Goal: Task Accomplishment & Management: Manage account settings

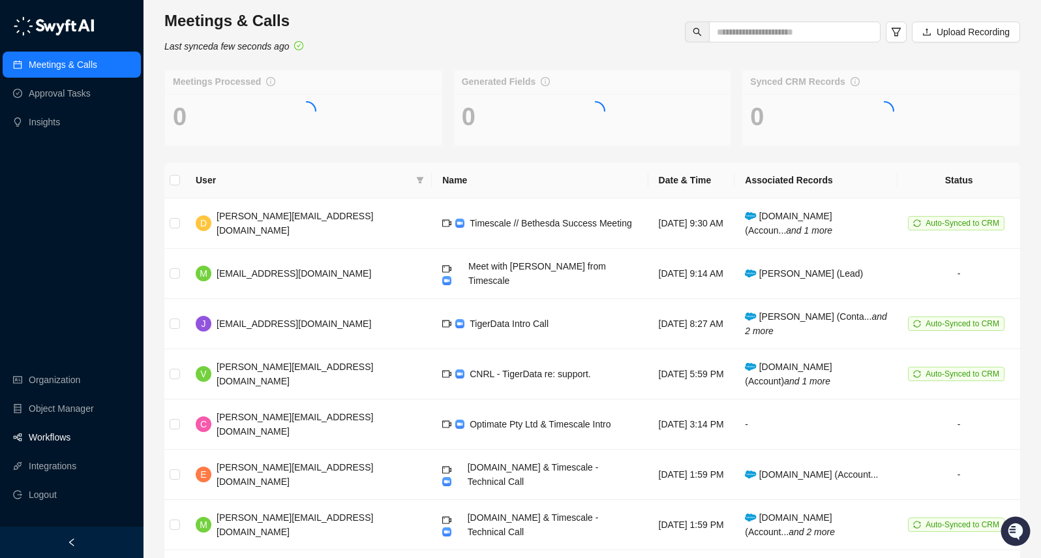
click at [59, 433] on link "Workflows" at bounding box center [50, 437] width 42 height 26
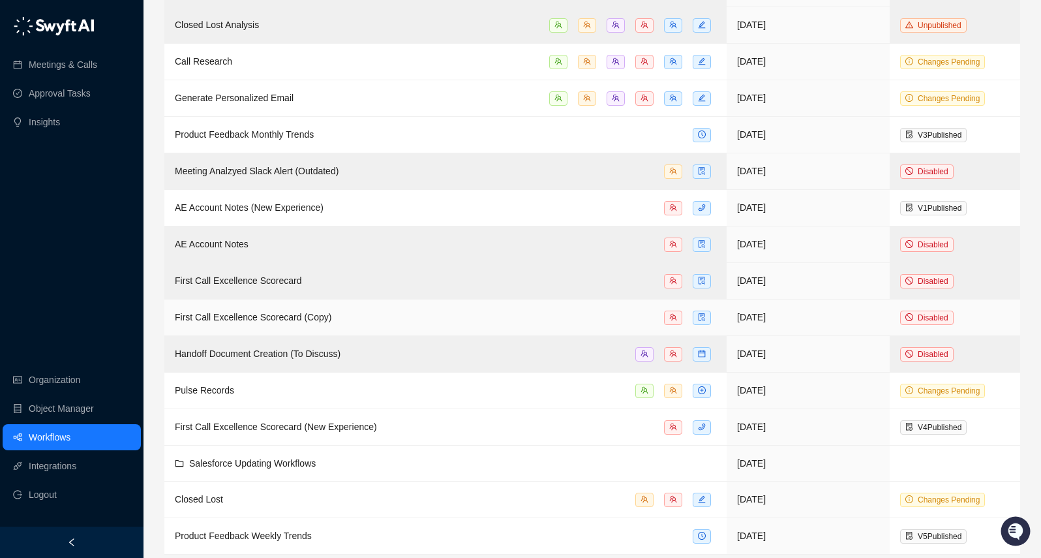
scroll to position [367, 0]
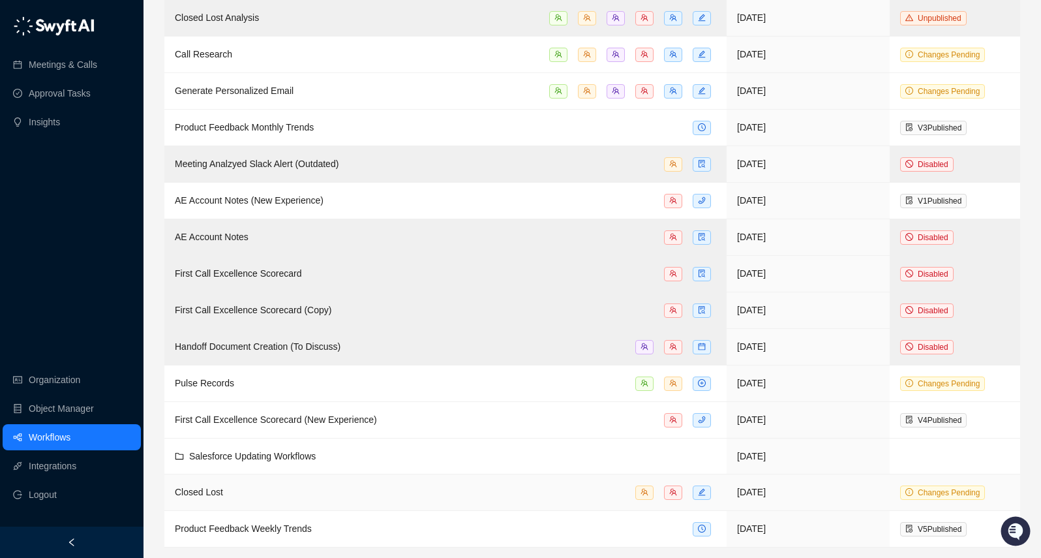
click at [347, 489] on div "Closed Lost" at bounding box center [446, 492] width 542 height 15
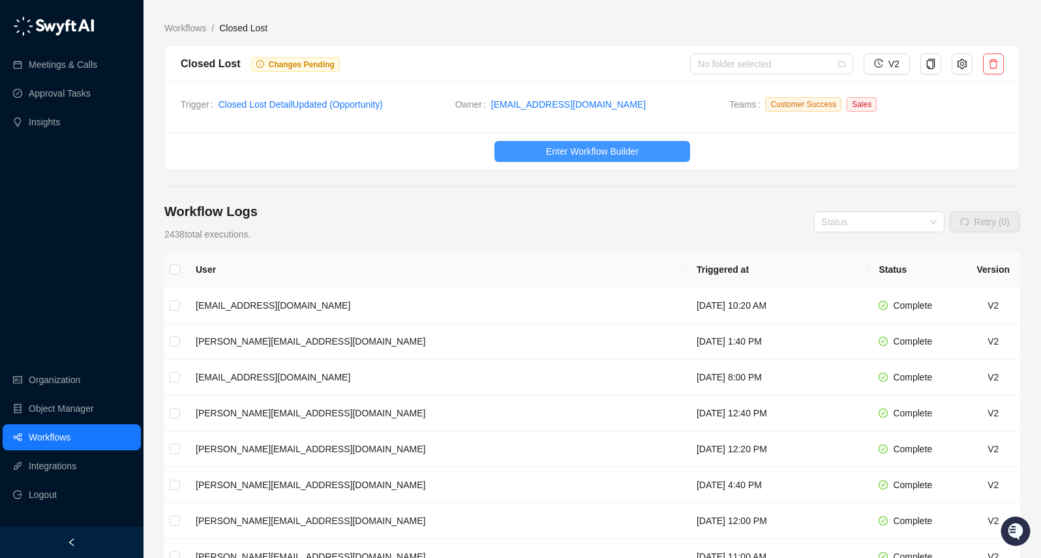
click at [546, 149] on span "Enter Workflow Builder" at bounding box center [592, 151] width 93 height 14
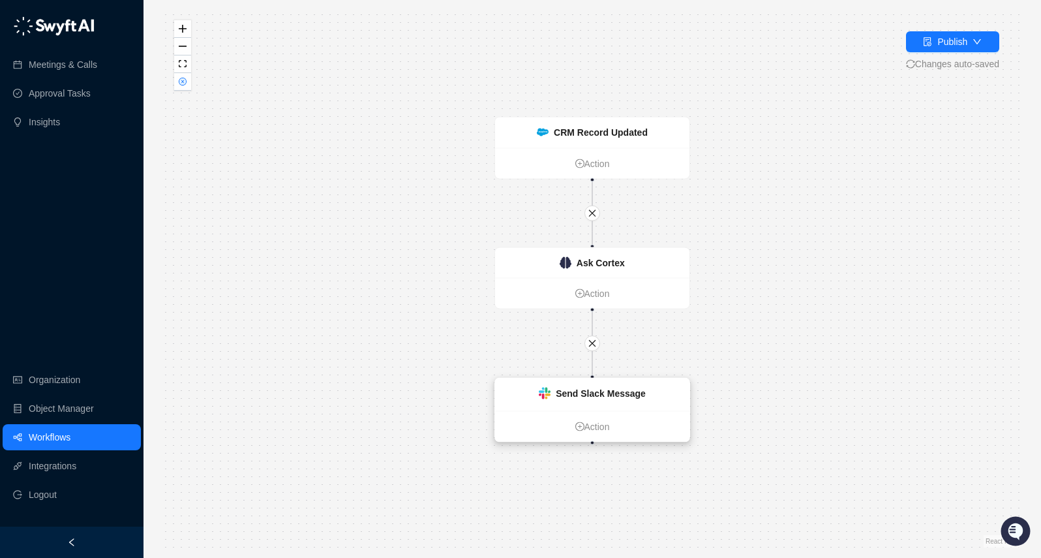
click at [611, 388] on strong "Send Slack Message" at bounding box center [601, 393] width 90 height 10
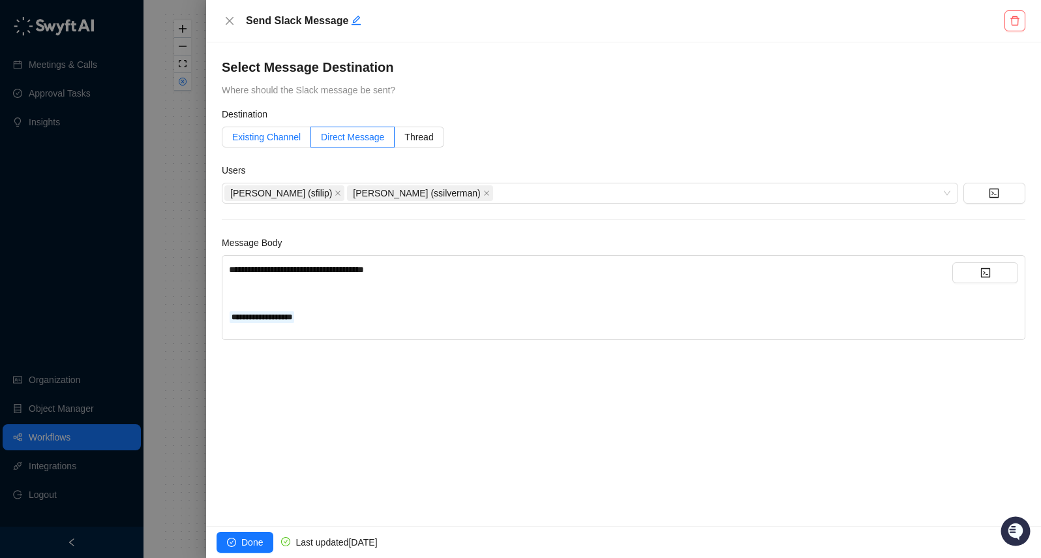
click at [253, 132] on span "Existing Channel" at bounding box center [266, 137] width 69 height 10
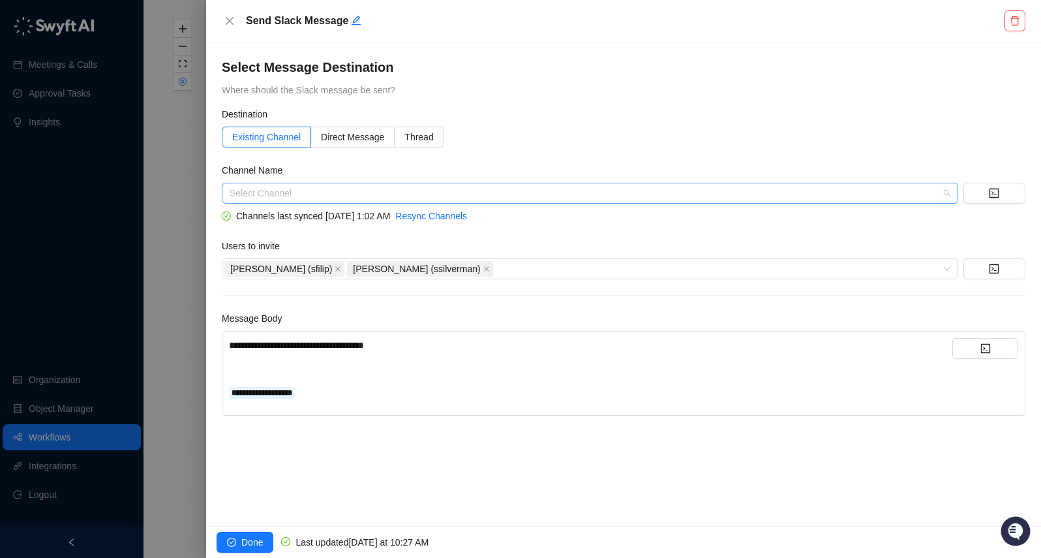
click at [290, 196] on input "search" at bounding box center [586, 193] width 713 height 20
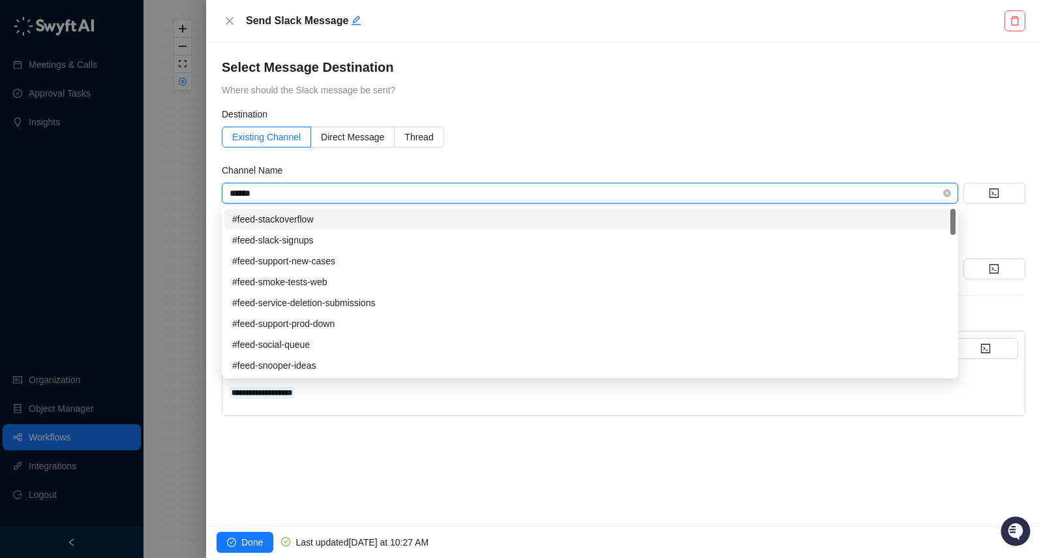
type input "*******"
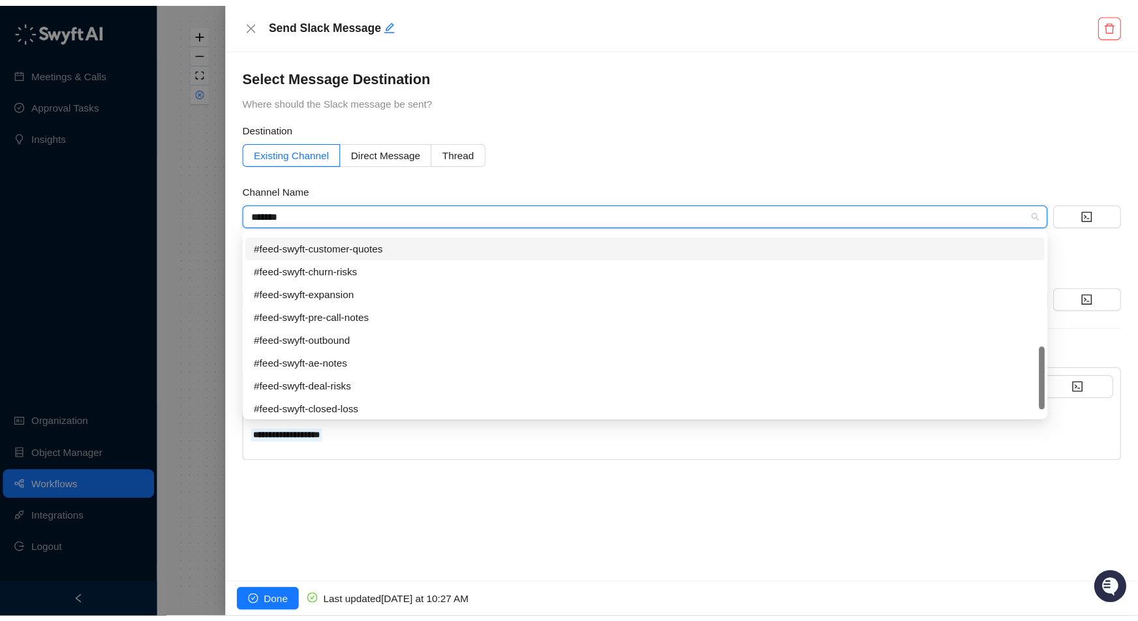
scroll to position [21, 0]
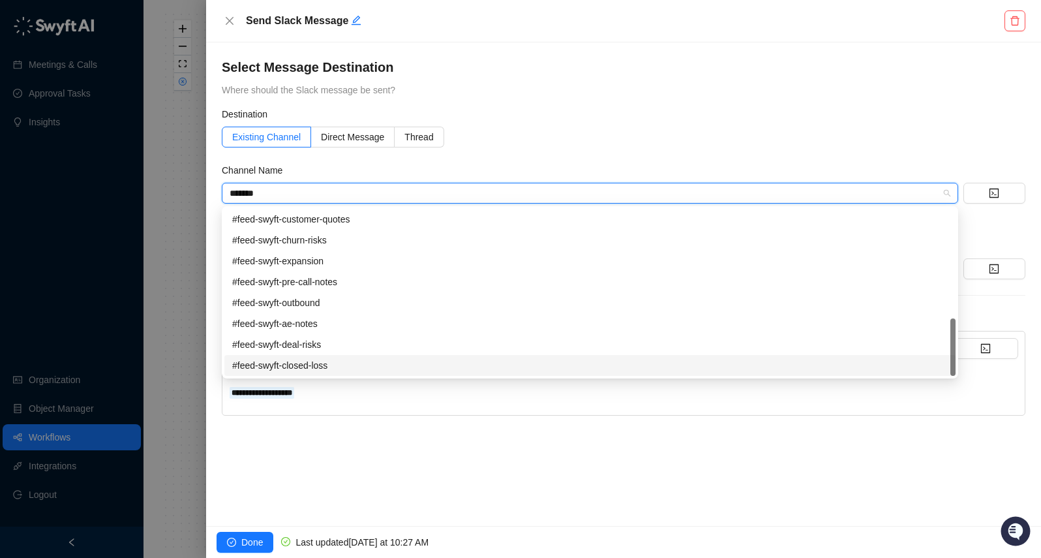
click at [334, 361] on div "#feed-swyft-closed-loss" at bounding box center [590, 365] width 716 height 14
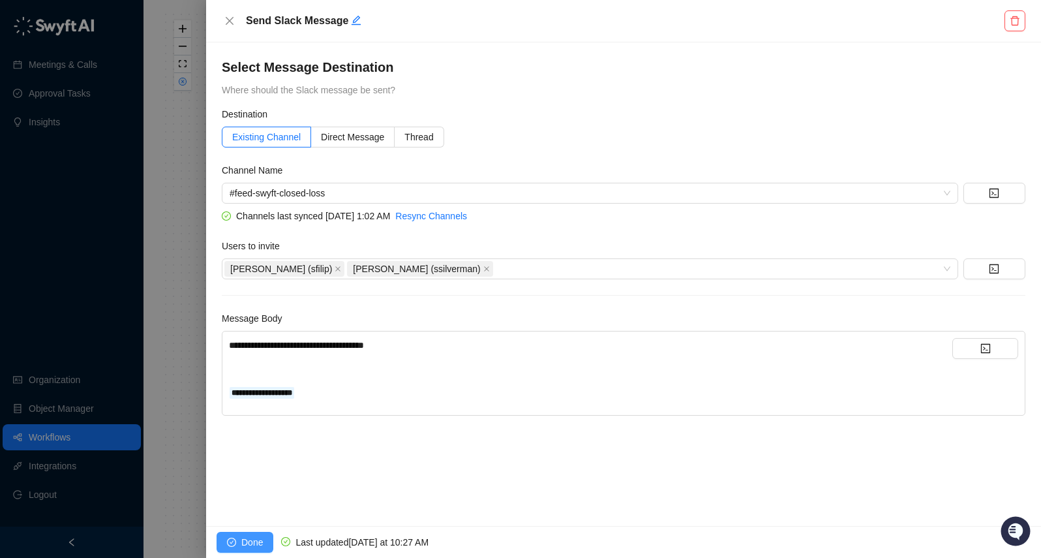
click at [237, 537] on button "Done" at bounding box center [245, 542] width 57 height 21
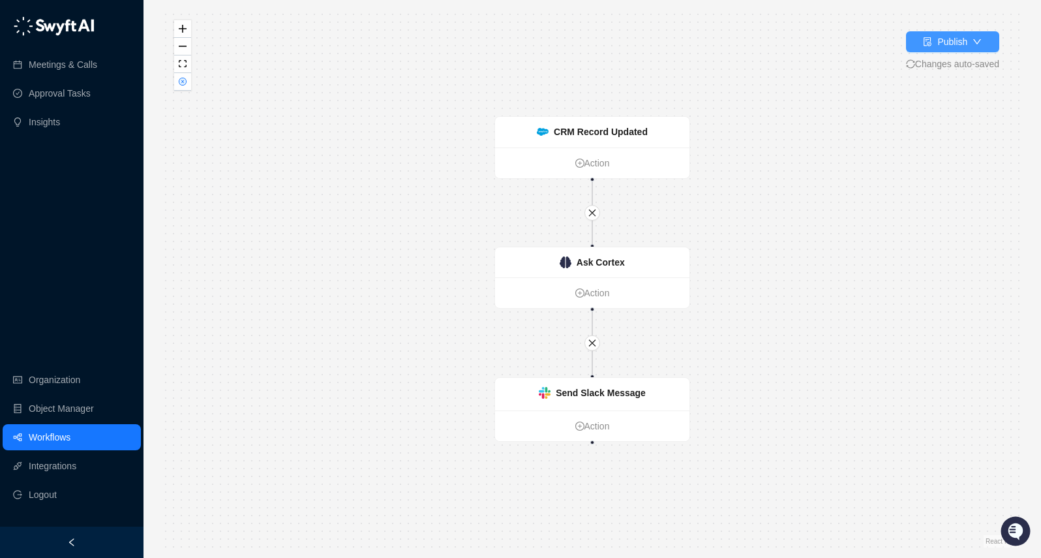
click at [958, 50] on button "Publish" at bounding box center [952, 41] width 93 height 21
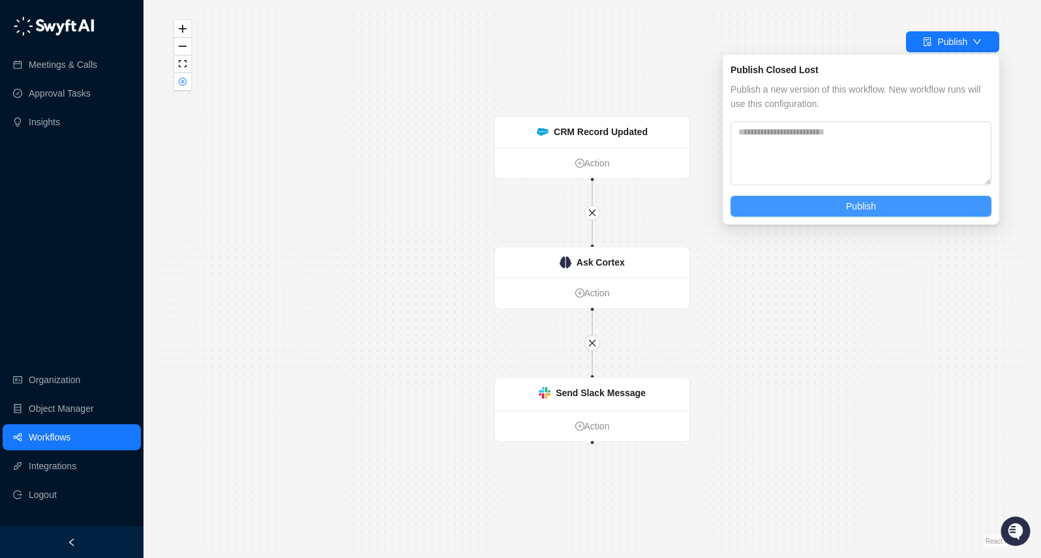
click at [863, 203] on span "Publish" at bounding box center [861, 206] width 30 height 14
